Goal: Task Accomplishment & Management: Use online tool/utility

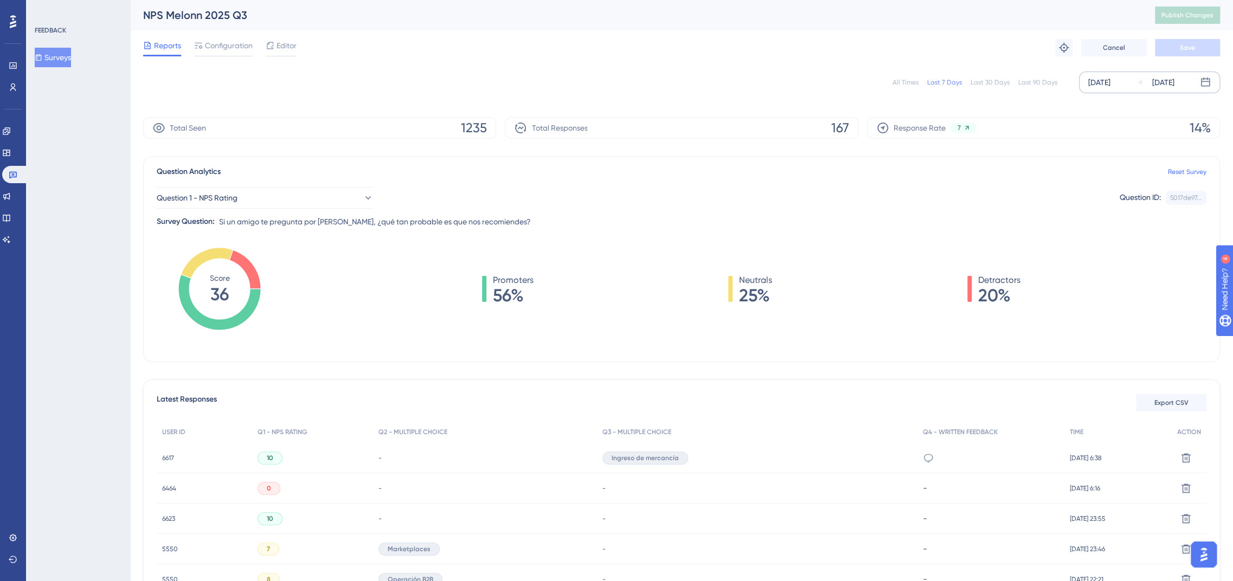
click at [1098, 81] on div "[DATE]" at bounding box center [1099, 82] width 22 height 13
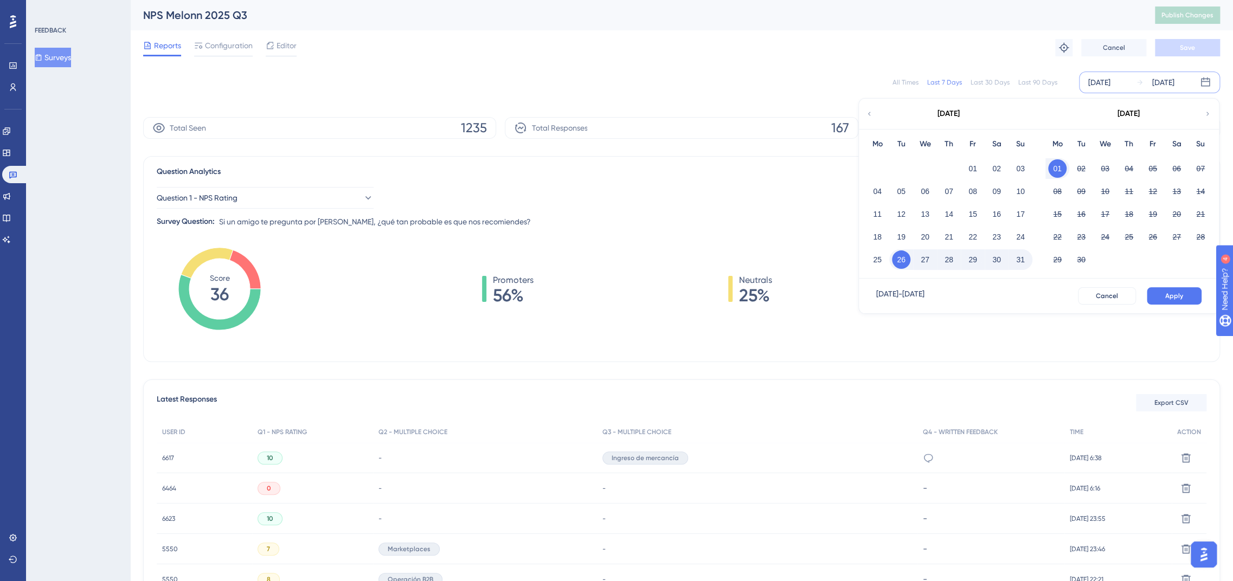
click at [974, 157] on div "01 02 03" at bounding box center [949, 167] width 167 height 23
click at [972, 168] on button "01" at bounding box center [973, 168] width 18 height 18
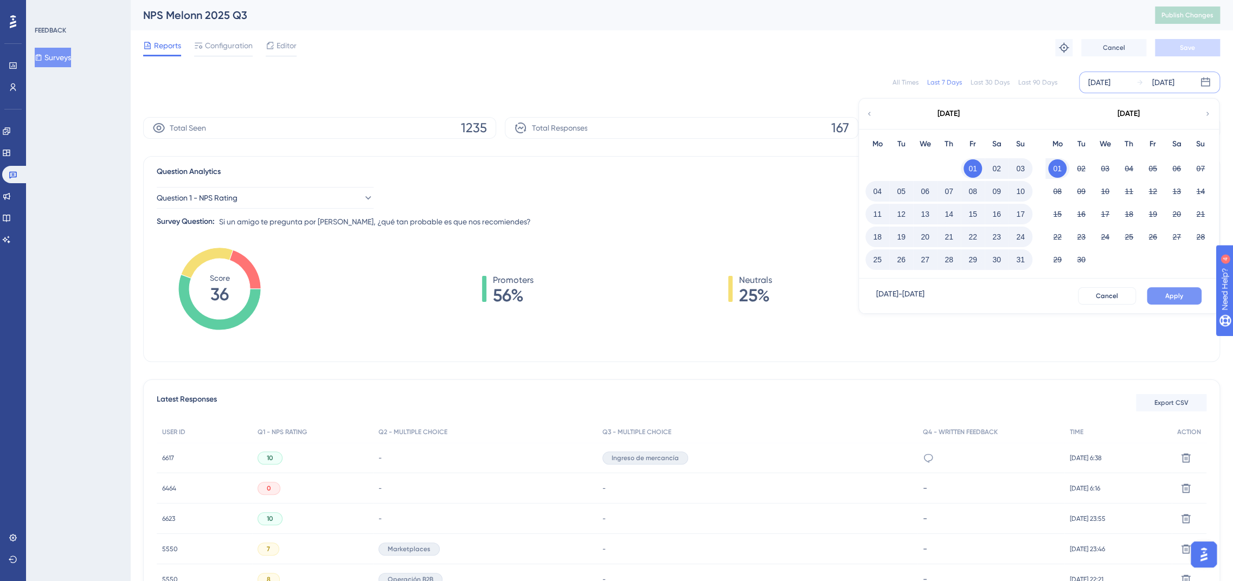
click at [1169, 297] on span "Apply" at bounding box center [1174, 296] width 18 height 9
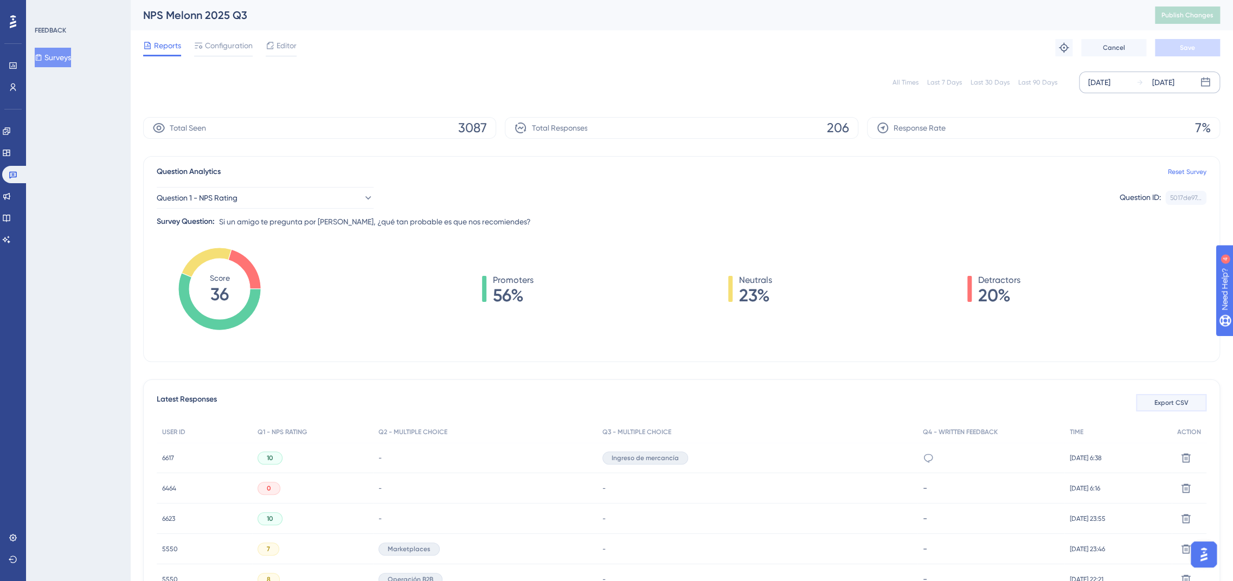
click at [1181, 402] on span "Export CSV" at bounding box center [1172, 403] width 34 height 9
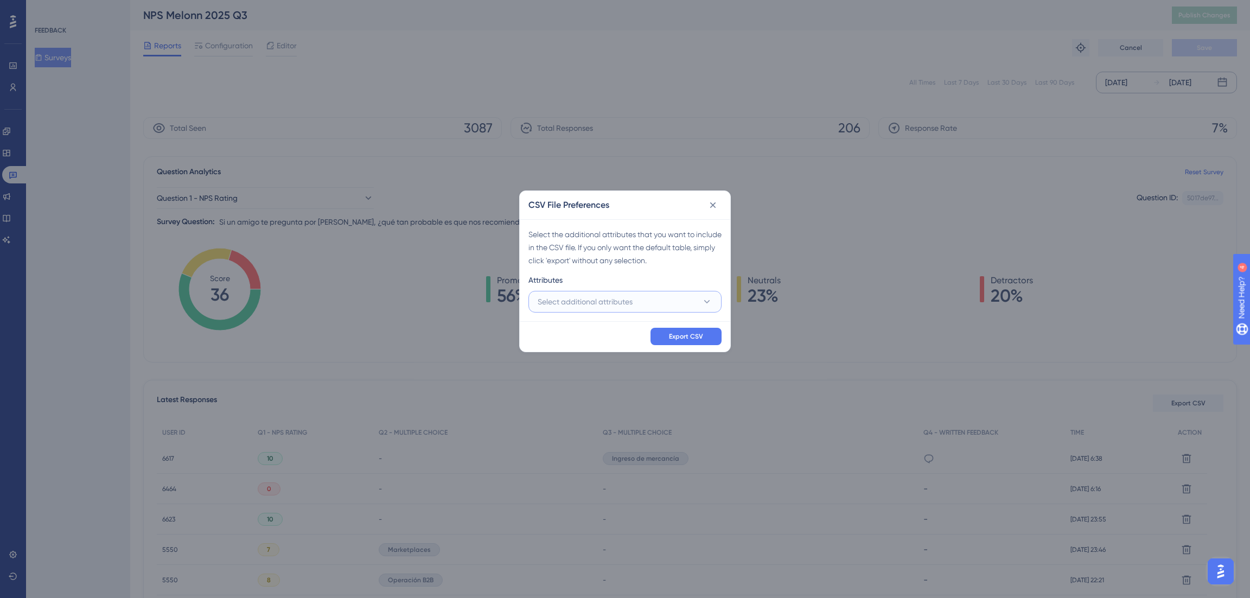
click at [613, 296] on span "Select additional attributes" at bounding box center [584, 301] width 95 height 13
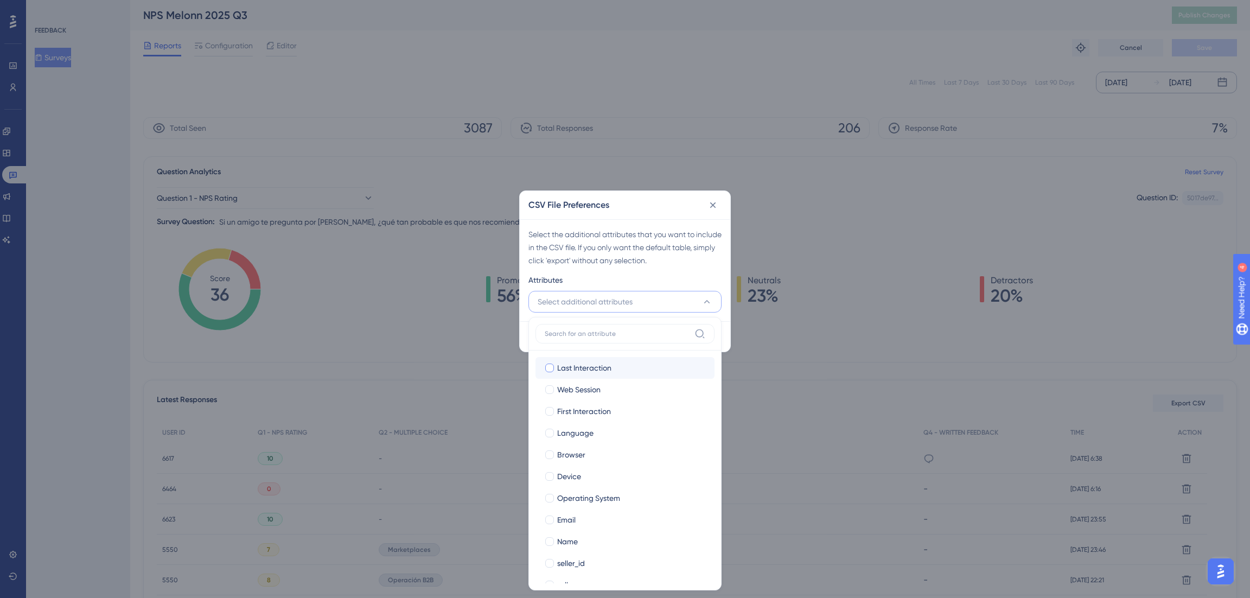
click at [575, 362] on span "Last Interaction" at bounding box center [584, 367] width 54 height 13
checkbox input "true"
click at [573, 387] on span "Web Session" at bounding box center [578, 389] width 43 height 13
checkbox input "true"
click at [573, 409] on span "First Interaction" at bounding box center [584, 411] width 54 height 13
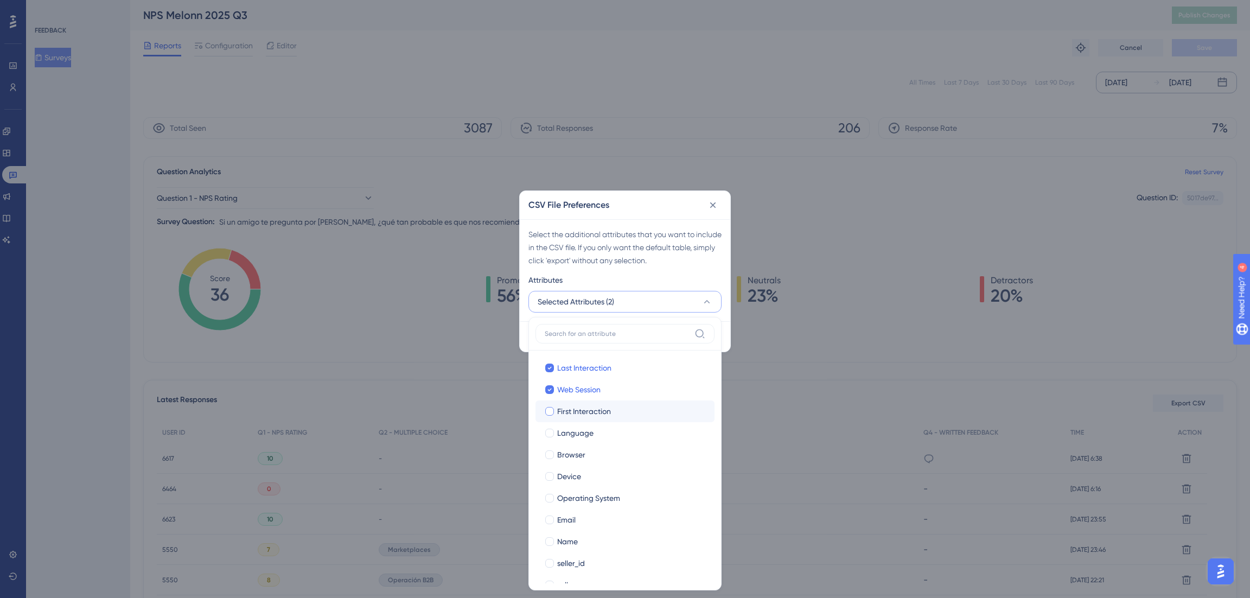
checkbox input "true"
click at [568, 444] on label "Browser Browser" at bounding box center [624, 455] width 179 height 22
click at [550, 454] on input "Browser" at bounding box center [549, 454] width 1 height 1
checkbox input "false"
click at [568, 431] on span "Language" at bounding box center [575, 432] width 36 height 13
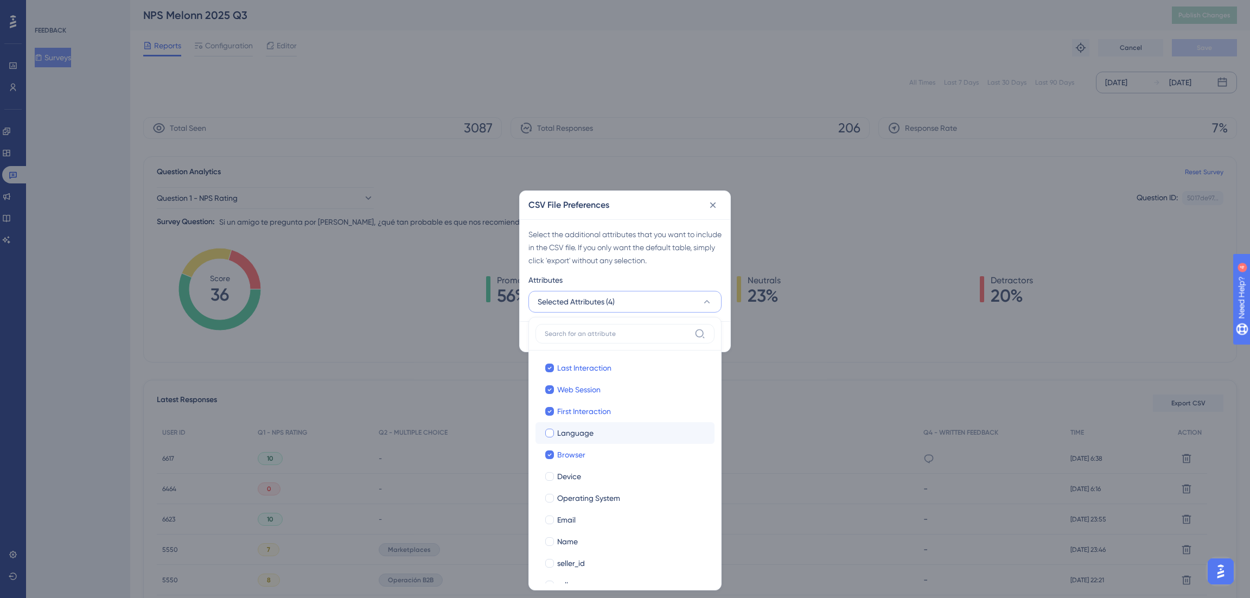
checkbox input "true"
click at [567, 478] on span "Device" at bounding box center [569, 476] width 24 height 13
checkbox input "true"
click at [567, 497] on span "Operating System" at bounding box center [588, 497] width 63 height 13
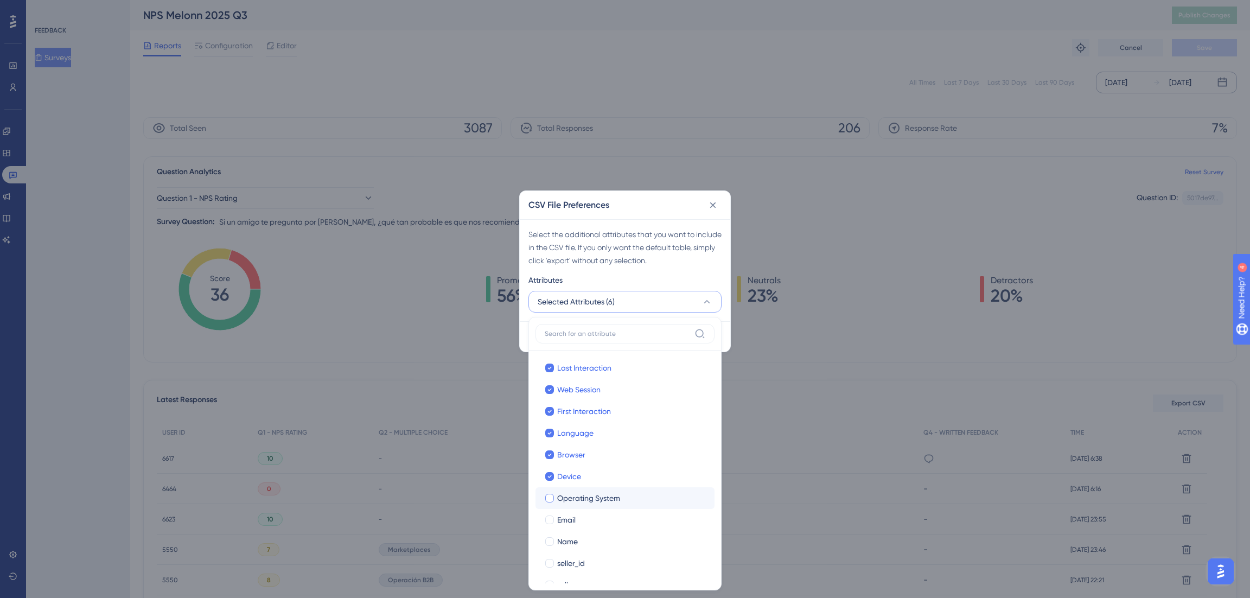
checkbox input "true"
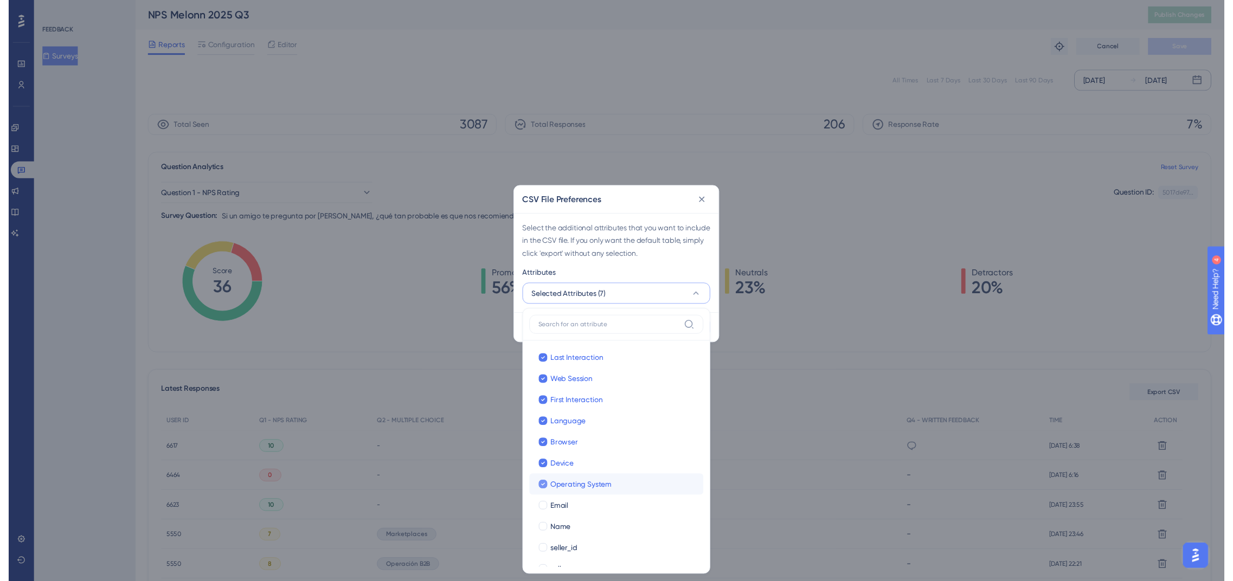
scroll to position [40, 0]
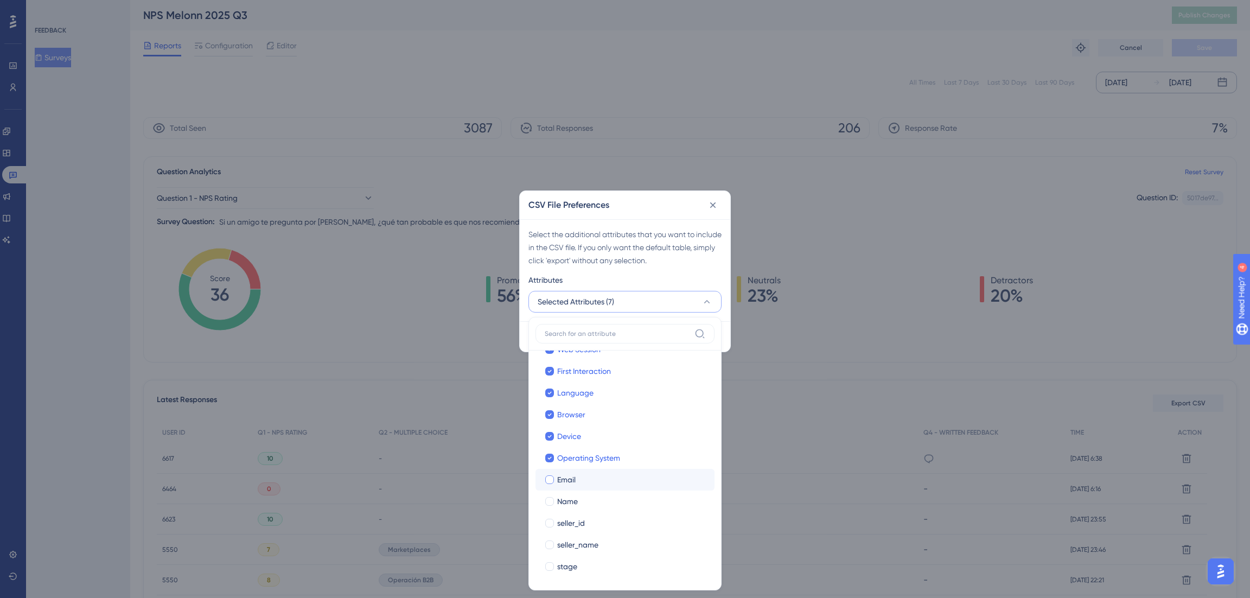
click at [566, 470] on label "Email Email" at bounding box center [624, 480] width 179 height 22
click at [550, 520] on input "Email" at bounding box center [549, 520] width 1 height 1
click at [563, 503] on span "Name" at bounding box center [567, 501] width 21 height 13
checkbox input "true"
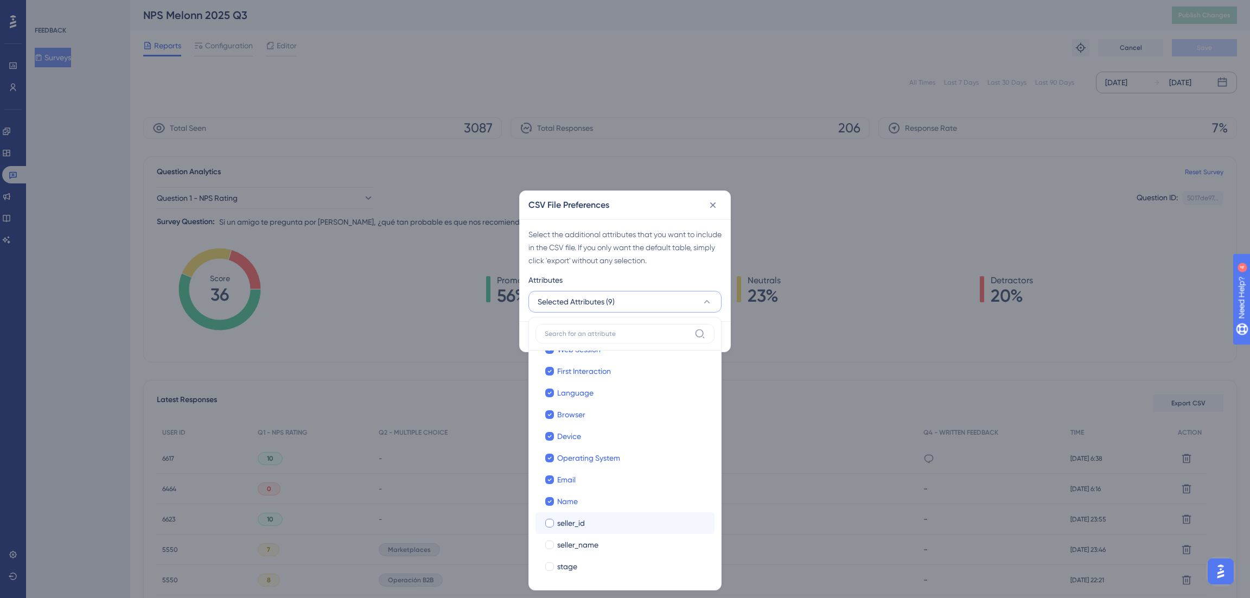
click at [563, 518] on span "seller_id" at bounding box center [571, 522] width 28 height 13
checkbox input "true"
click at [563, 543] on span "seller_name" at bounding box center [577, 544] width 41 height 13
checkbox input "true"
click at [563, 561] on span "stage" at bounding box center [567, 566] width 20 height 13
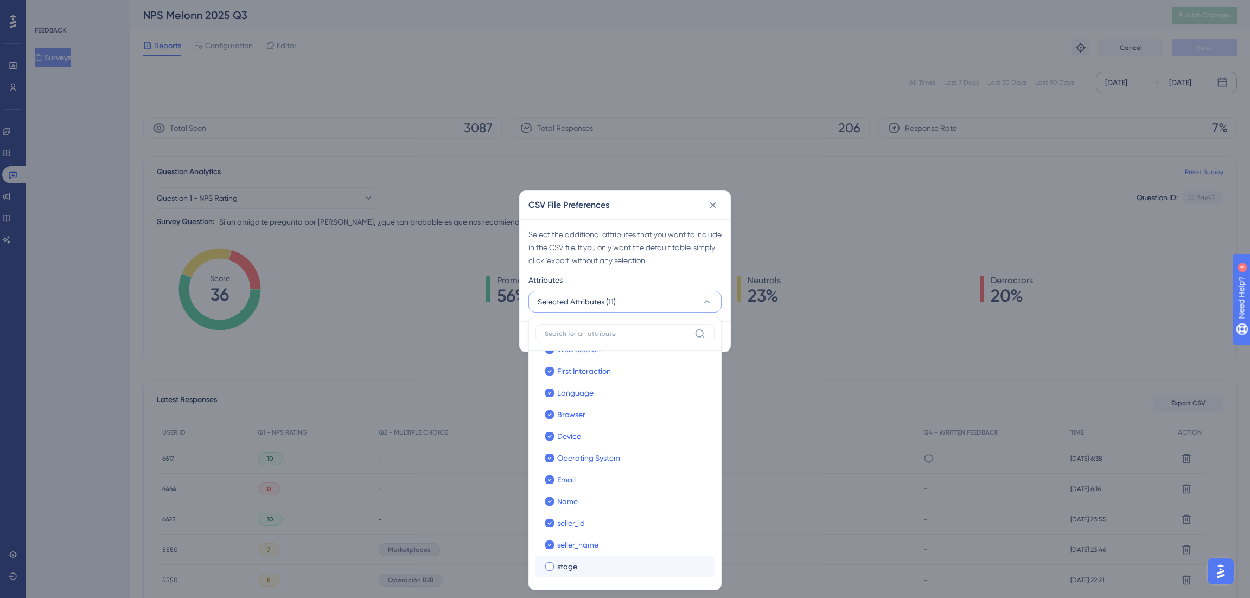
checkbox input "true"
click at [608, 268] on div "Select the additional attributes that you want to include in the CSV file. If y…" at bounding box center [625, 270] width 210 height 102
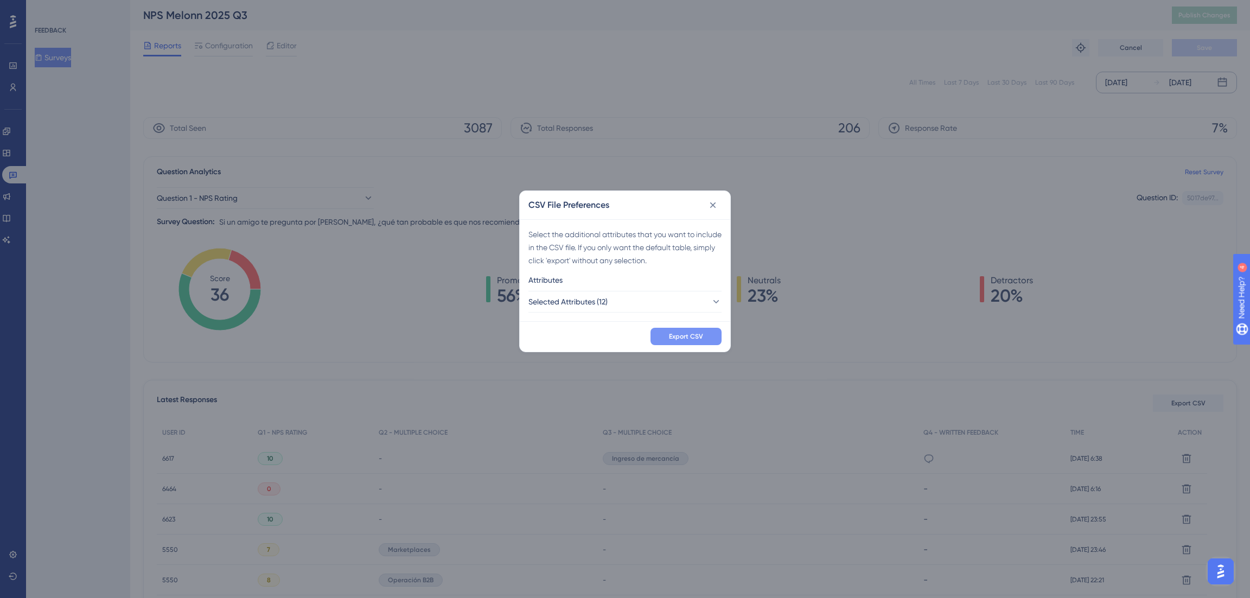
click at [666, 335] on button "Export CSV" at bounding box center [685, 336] width 71 height 17
